Goal: Check status: Check status

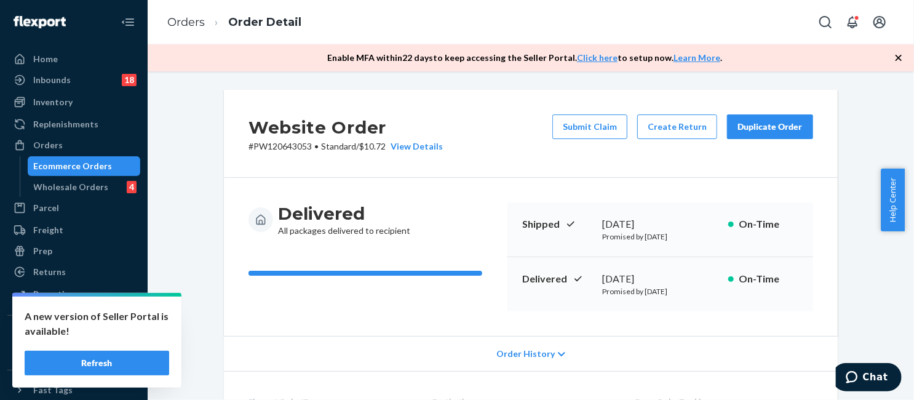
scroll to position [553, 0]
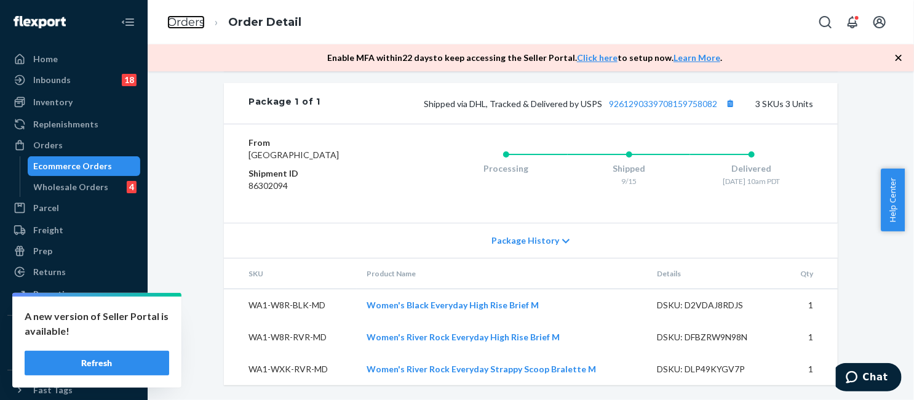
drag, startPoint x: 180, startPoint y: 22, endPoint x: 352, endPoint y: 87, distance: 184.1
click at [180, 22] on link "Orders" at bounding box center [186, 22] width 38 height 14
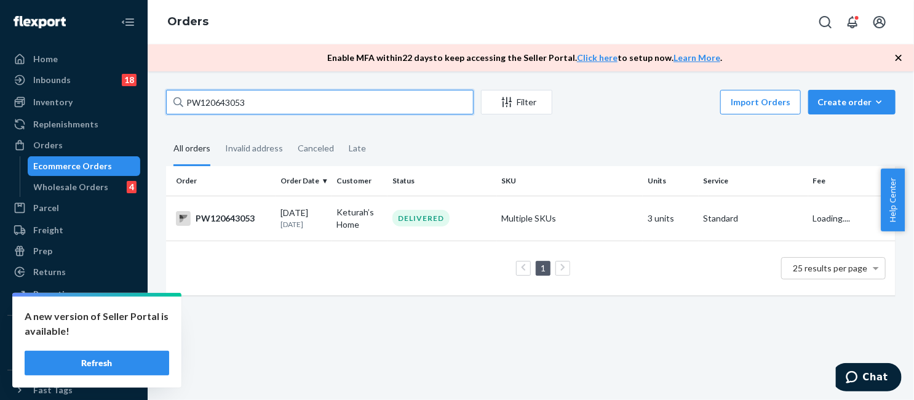
click at [344, 104] on input "PW120643053" at bounding box center [319, 102] width 307 height 25
paste input "58667"
type input "PW120658667"
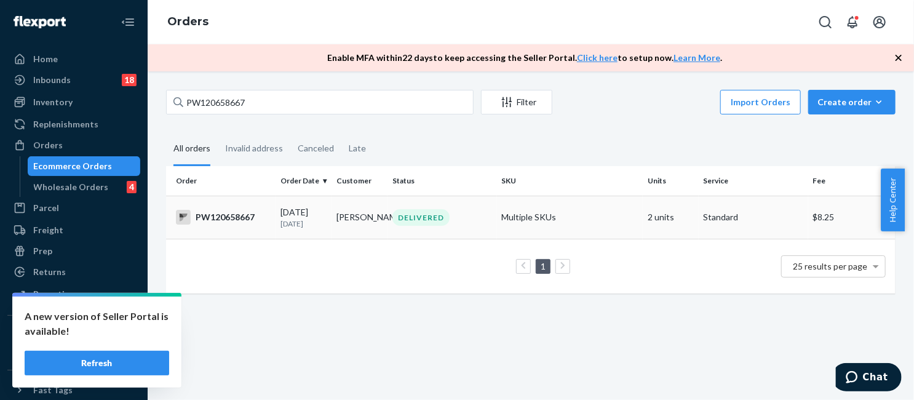
click at [512, 220] on td "Multiple SKUs" at bounding box center [570, 217] width 146 height 43
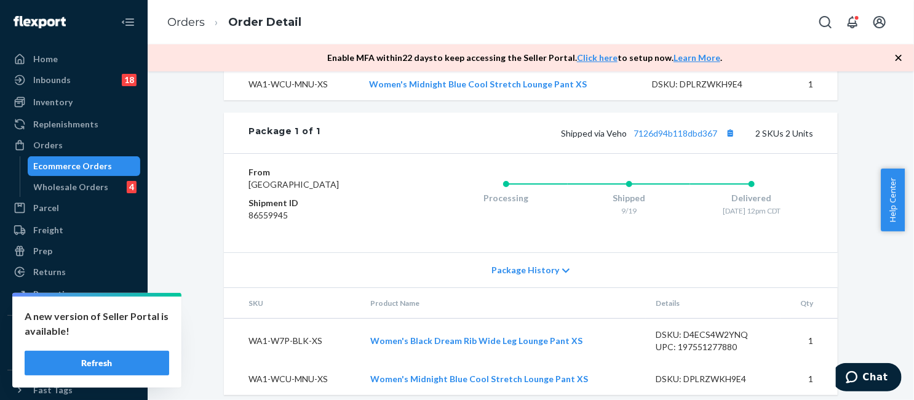
scroll to position [529, 0]
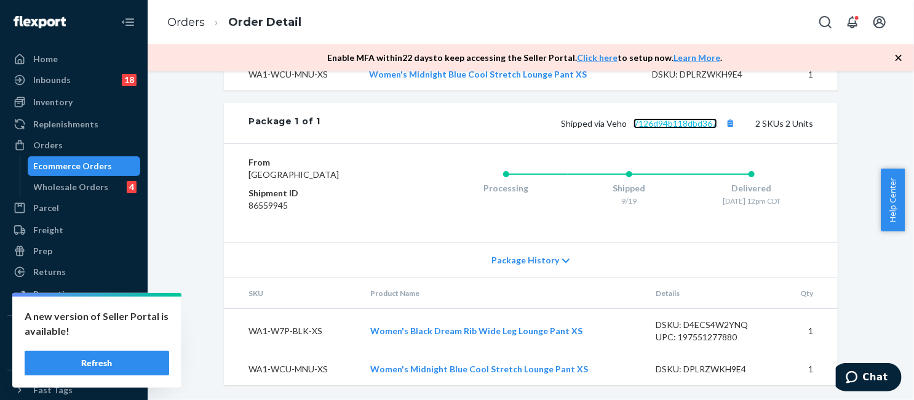
click at [678, 118] on link "7126d94b118dbd367" at bounding box center [675, 123] width 84 height 10
click at [184, 19] on link "Orders" at bounding box center [186, 22] width 38 height 14
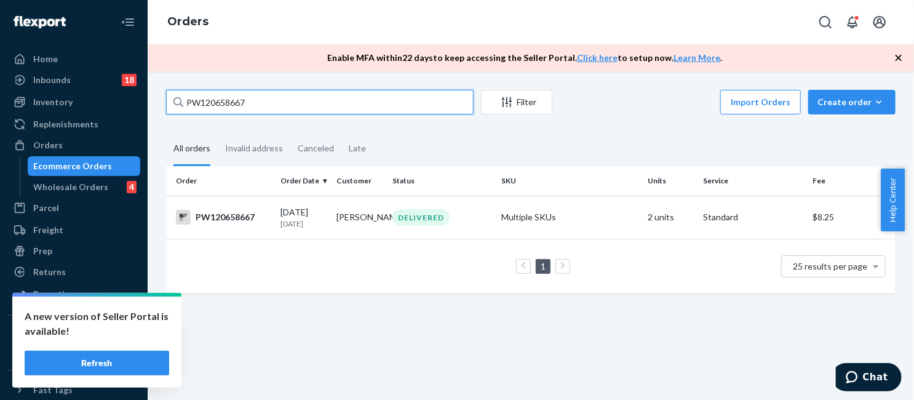
click at [234, 97] on input "PW120658667" at bounding box center [319, 102] width 307 height 25
paste input "558112"
type input "PW120558112"
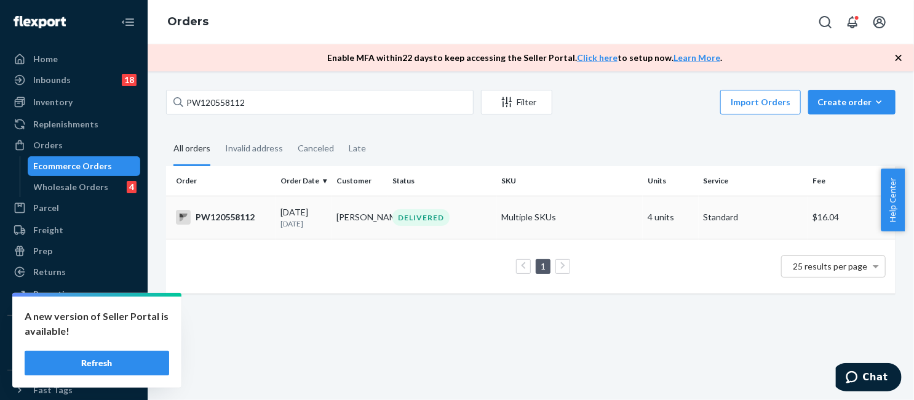
click at [519, 205] on td "Multiple SKUs" at bounding box center [570, 217] width 146 height 43
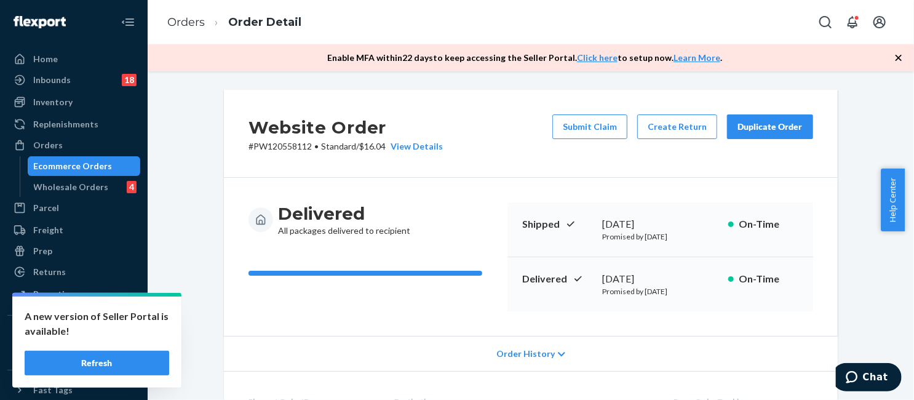
click at [287, 149] on p "# PW120558112 • Standard / $16.04 View Details" at bounding box center [345, 146] width 194 height 12
copy p "PW120558112"
